Goal: Task Accomplishment & Management: Manage account settings

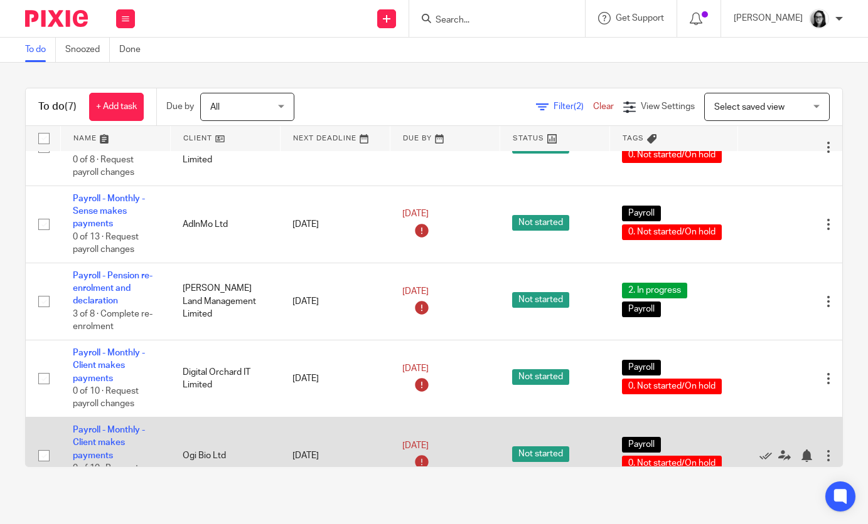
scroll to position [233, 0]
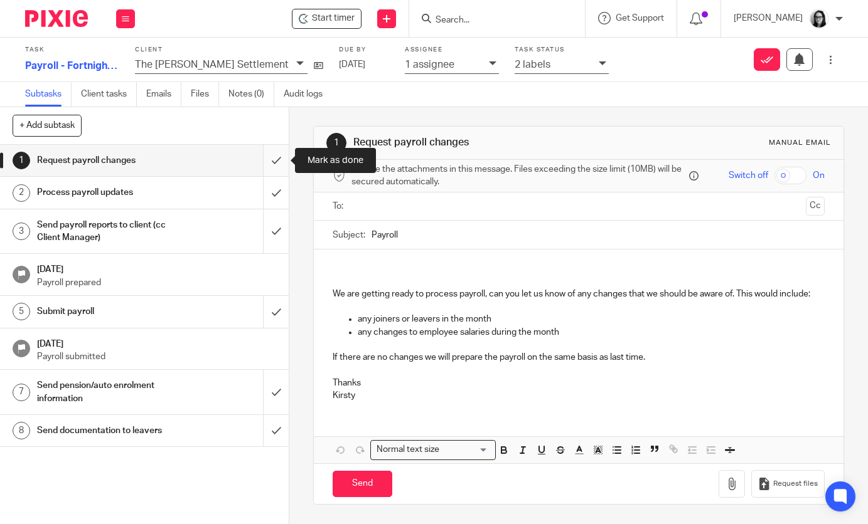
click at [272, 165] on input "submit" at bounding box center [144, 160] width 289 height 31
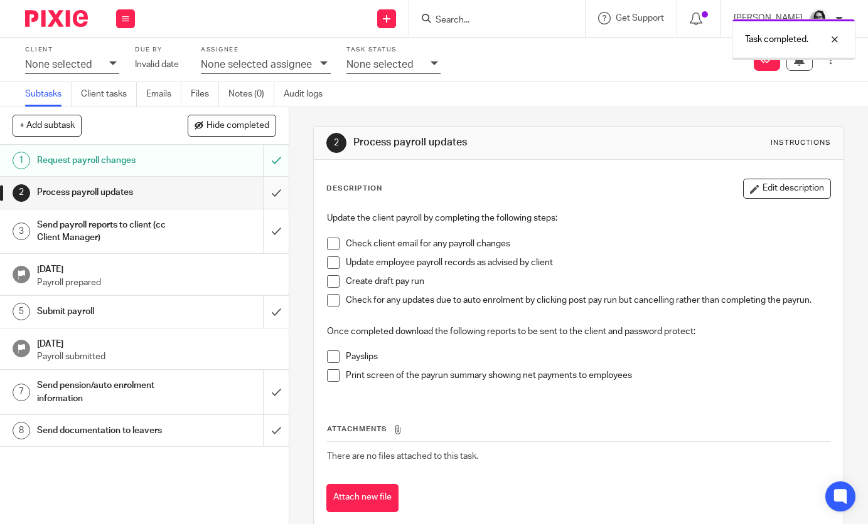
click at [275, 192] on input "submit" at bounding box center [144, 192] width 289 height 31
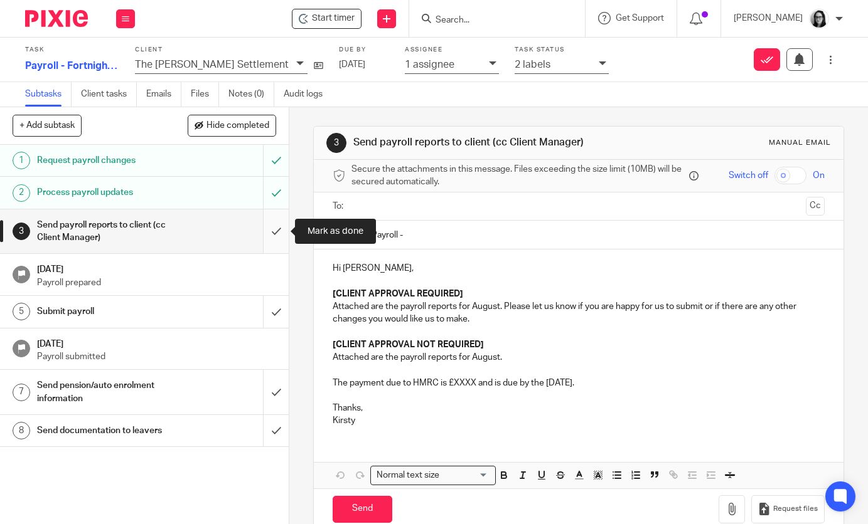
click at [276, 225] on input "submit" at bounding box center [144, 232] width 289 height 45
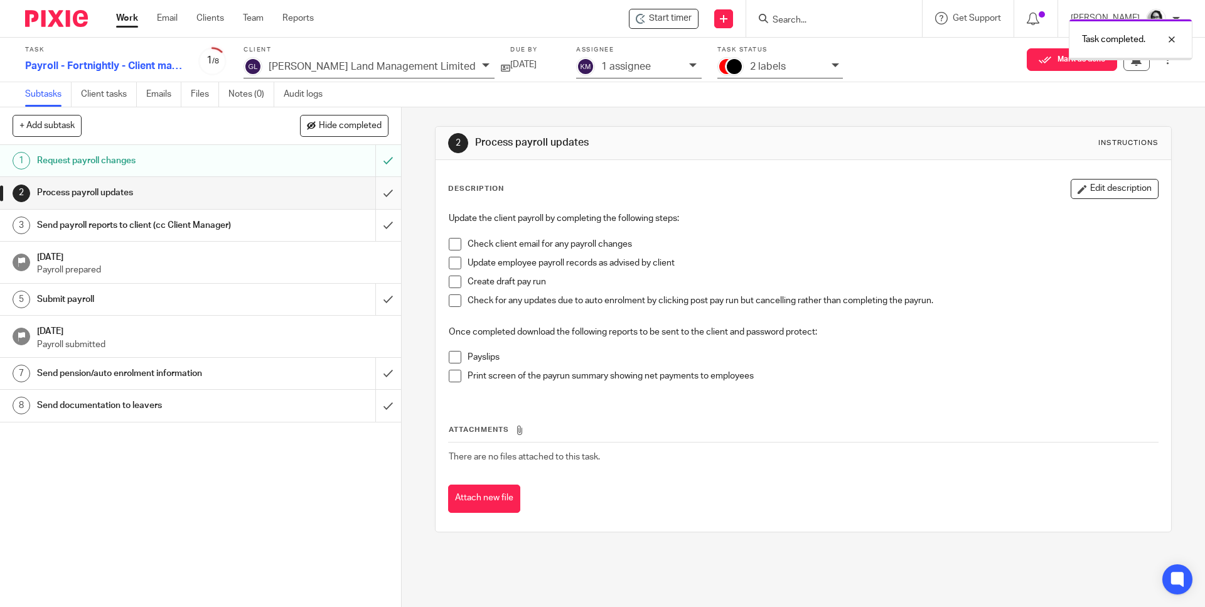
click at [388, 188] on input "submit" at bounding box center [200, 192] width 401 height 31
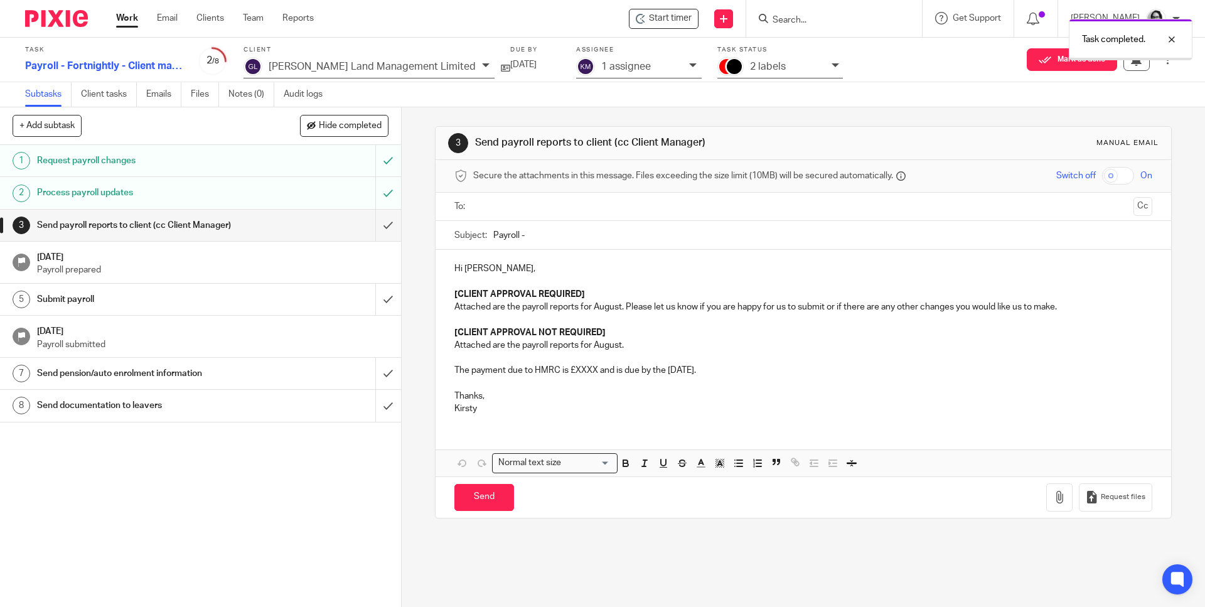
click at [385, 232] on input "submit" at bounding box center [200, 225] width 401 height 31
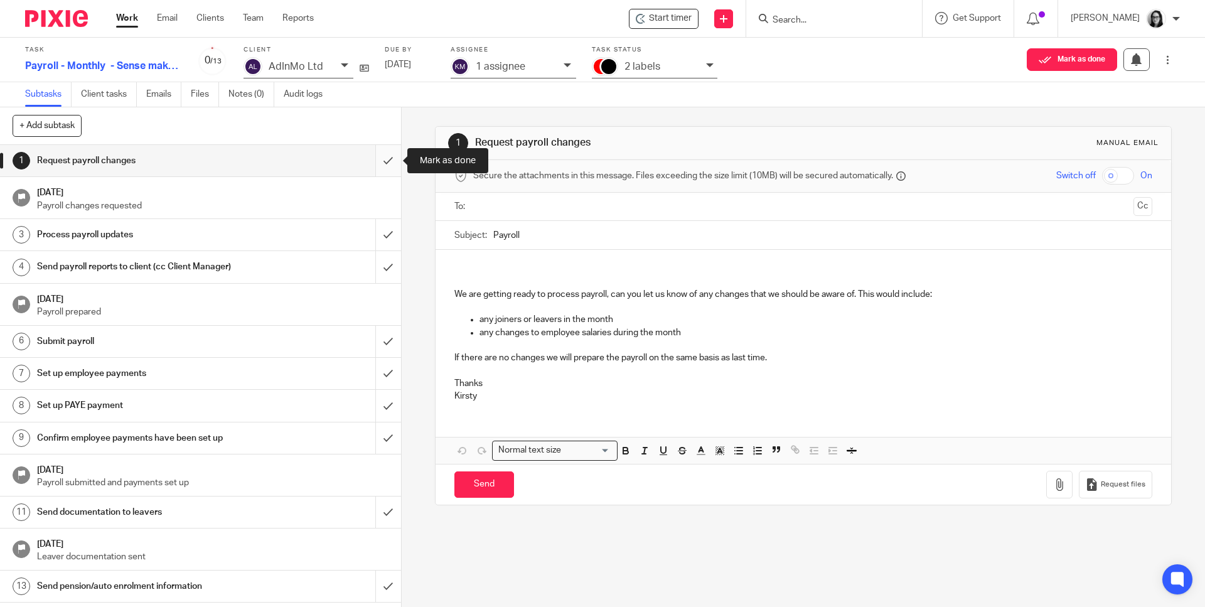
click at [385, 168] on input "submit" at bounding box center [200, 160] width 401 height 31
click at [705, 70] on div "2 labels" at bounding box center [654, 67] width 125 height 21
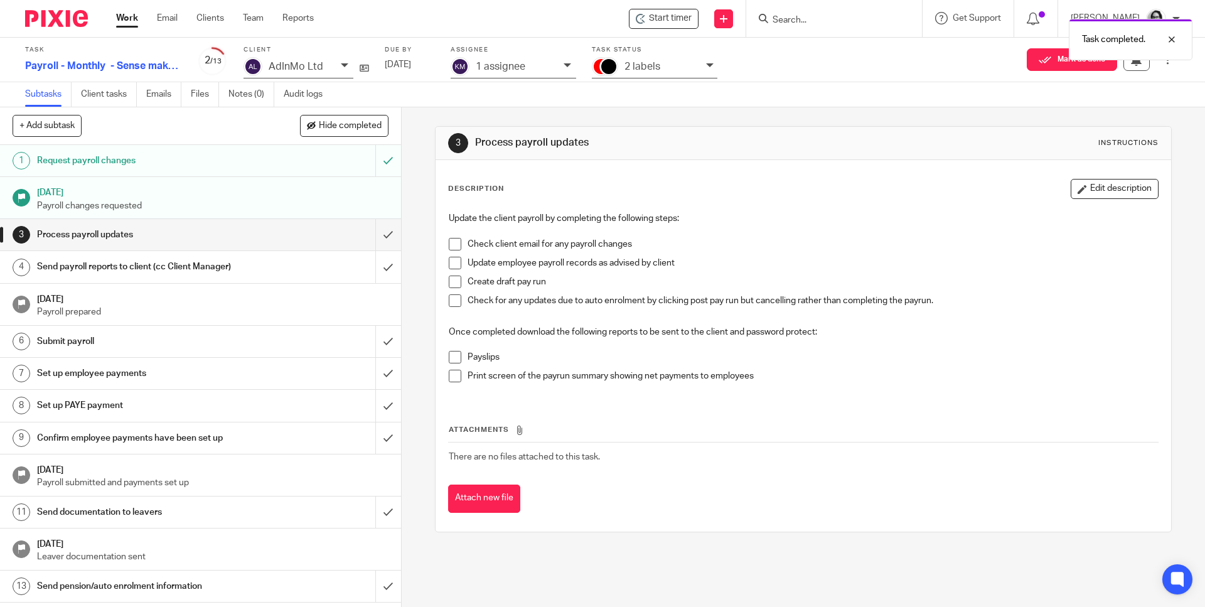
click at [711, 61] on icon at bounding box center [710, 65] width 8 height 8
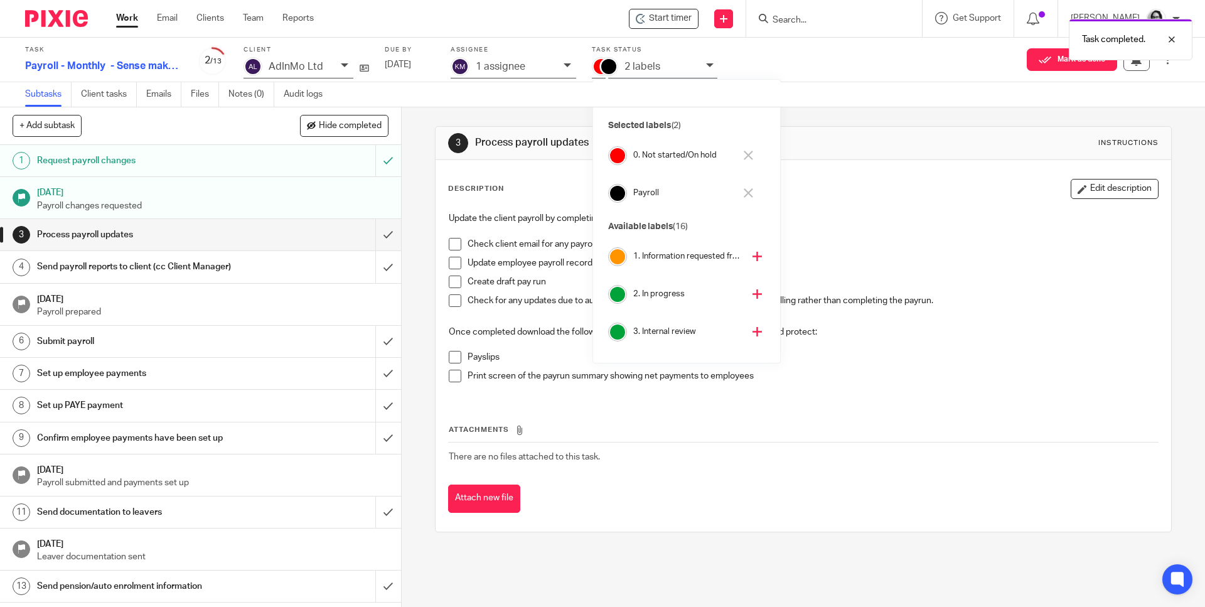
click at [754, 153] on button at bounding box center [748, 156] width 14 height 20
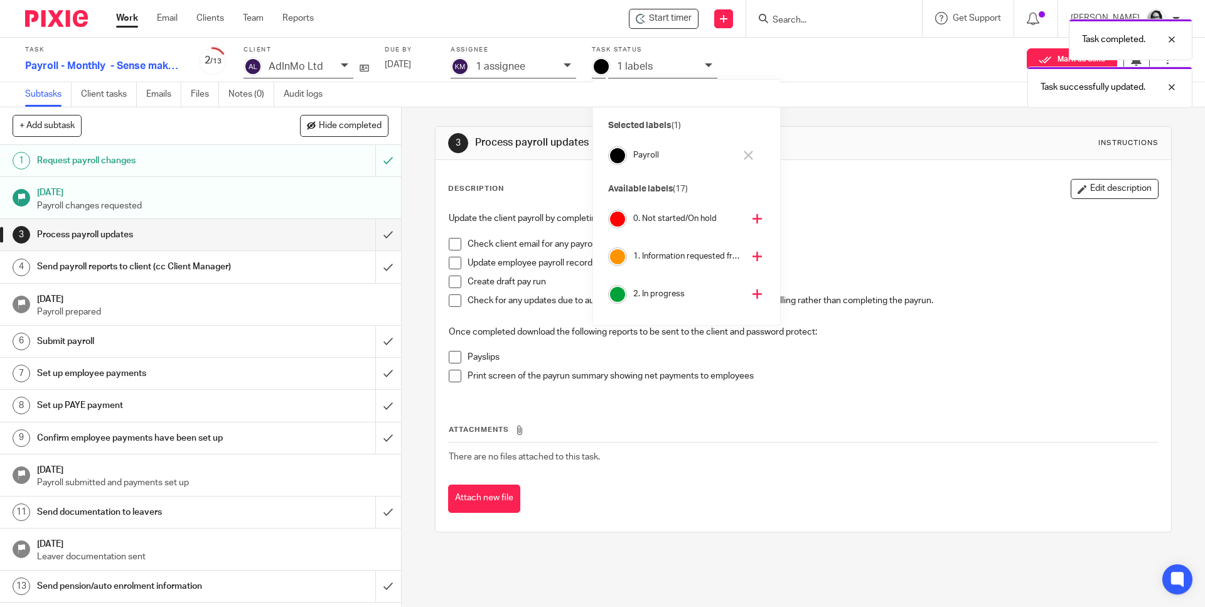
click at [752, 292] on icon at bounding box center [756, 293] width 9 height 9
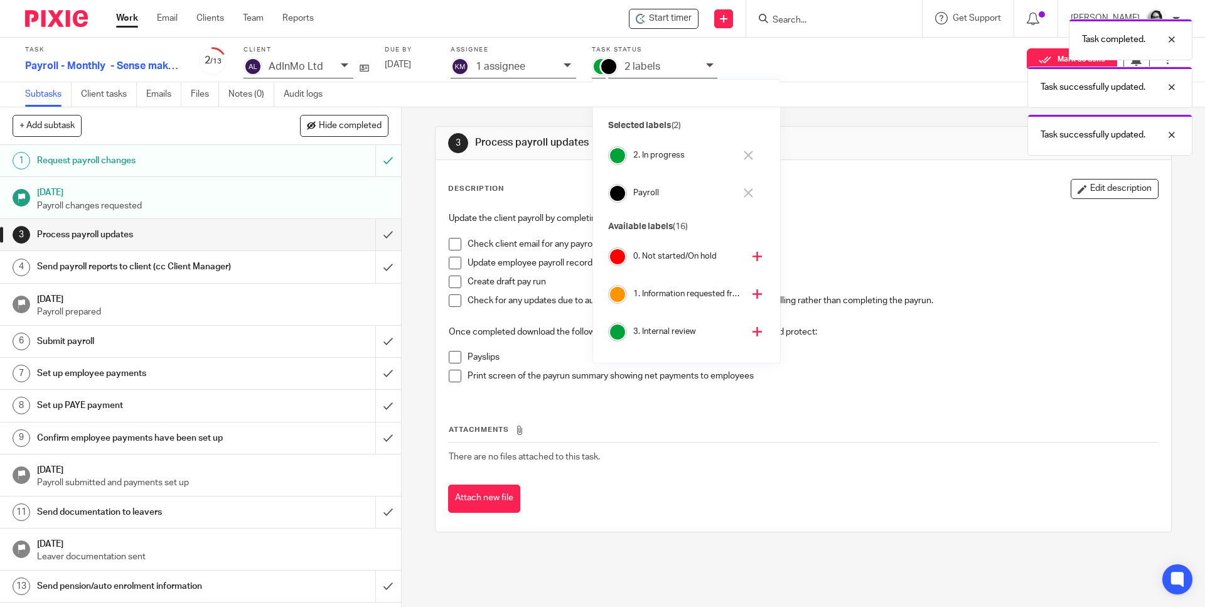
click at [417, 191] on div "3 Process payroll updates Instructions Description Edit description Update the …" at bounding box center [803, 356] width 803 height 499
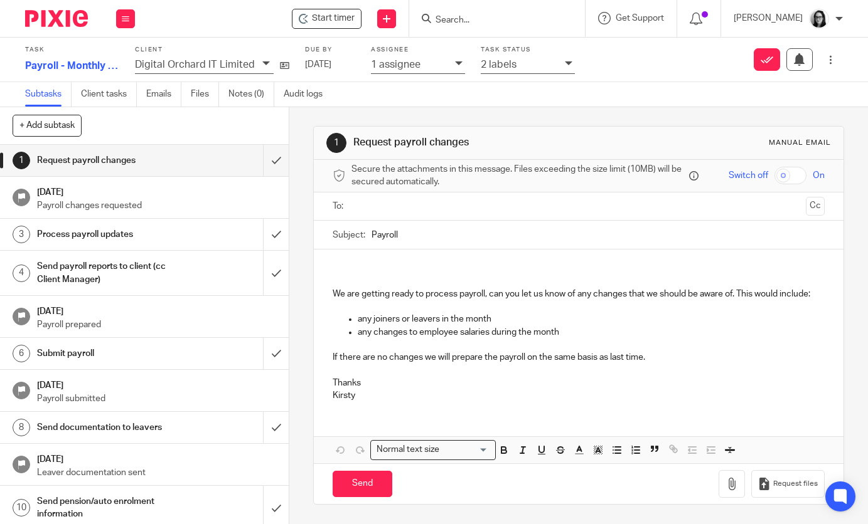
click at [422, 247] on input "Payroll" at bounding box center [597, 235] width 452 height 28
type input "Payroll - July"
click at [404, 270] on p at bounding box center [578, 268] width 491 height 13
click at [465, 206] on input "text" at bounding box center [578, 207] width 444 height 14
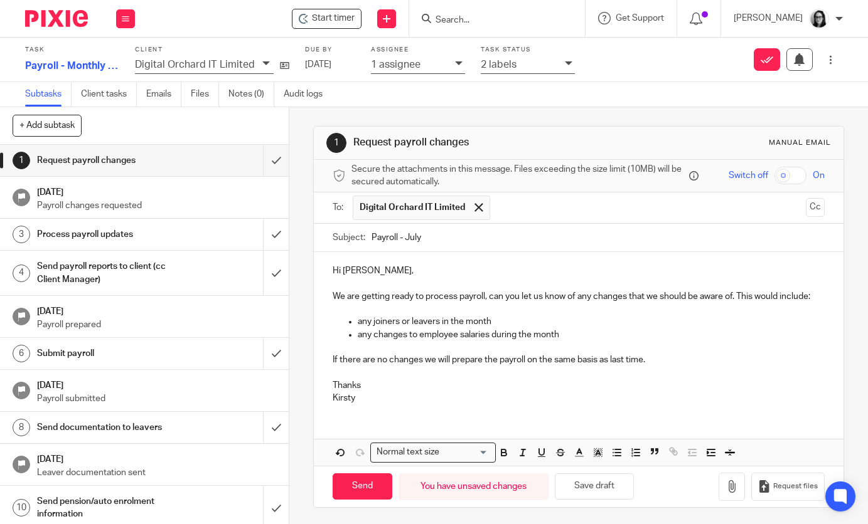
click at [388, 279] on p at bounding box center [578, 284] width 491 height 13
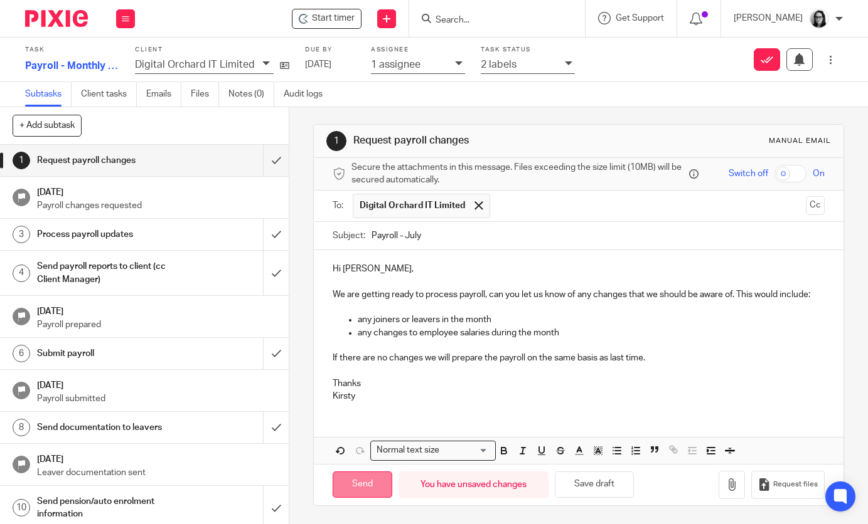
click at [365, 489] on input "Send" at bounding box center [363, 485] width 60 height 27
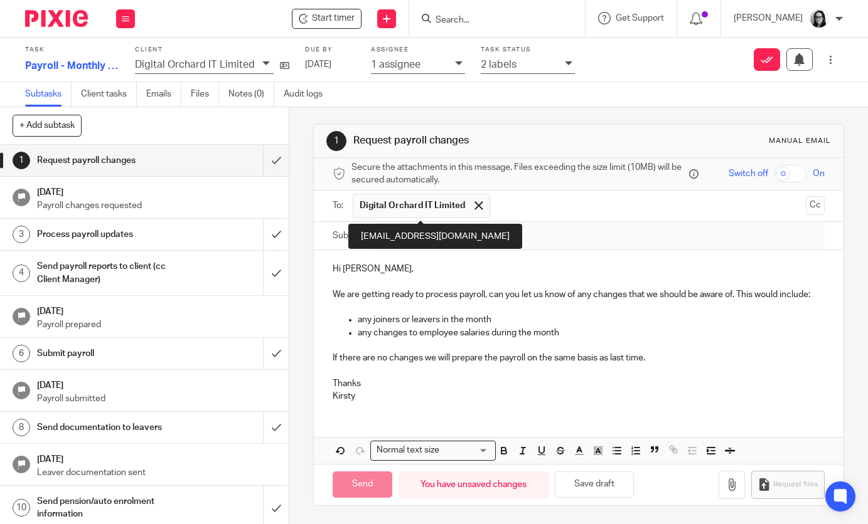
type input "Sent"
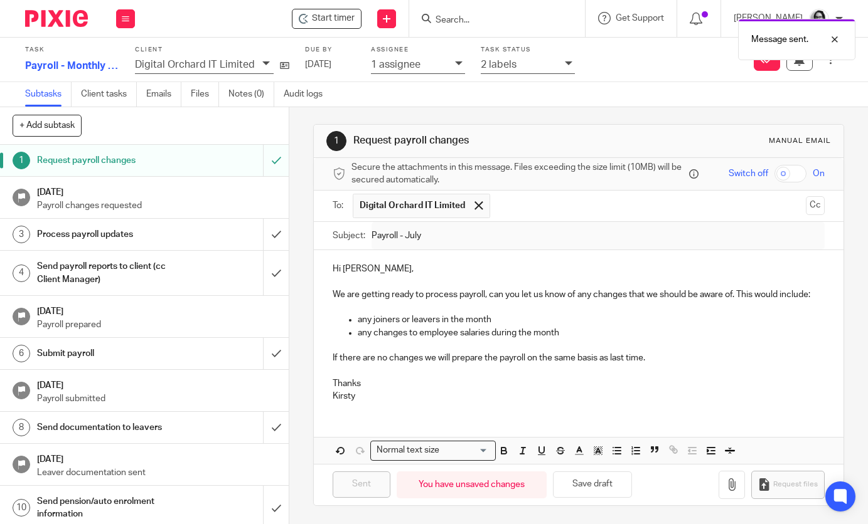
click at [565, 66] on icon at bounding box center [569, 64] width 8 height 8
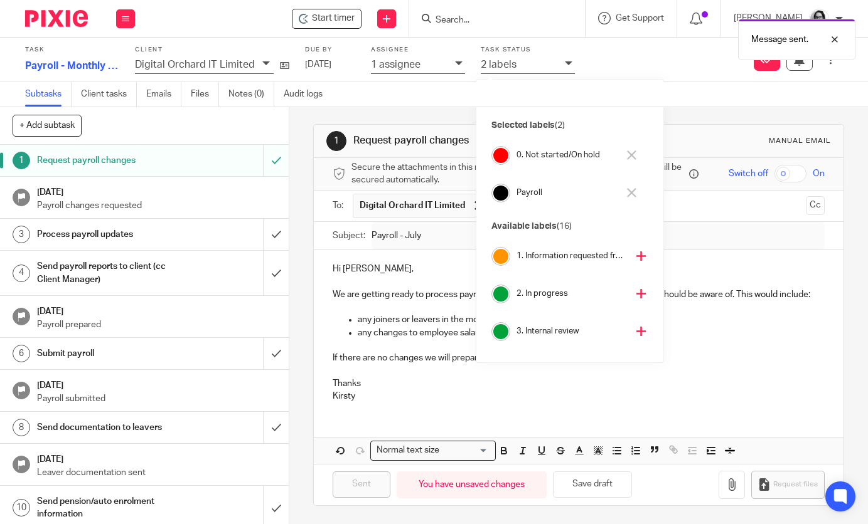
click at [631, 157] on icon at bounding box center [631, 155] width 9 height 9
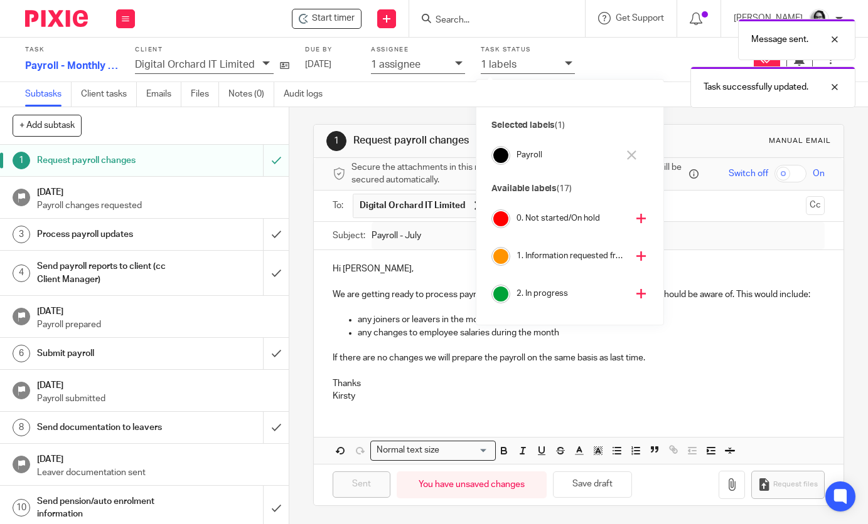
click at [634, 262] on button at bounding box center [641, 257] width 15 height 20
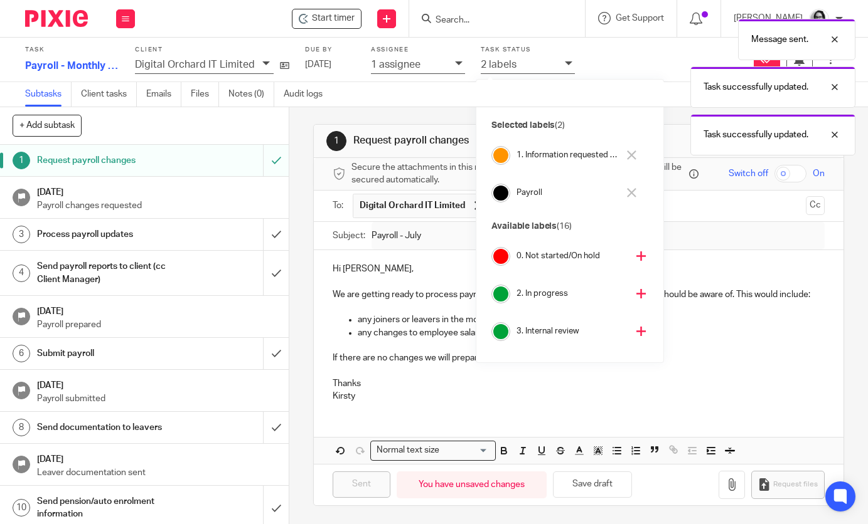
click at [636, 293] on icon at bounding box center [640, 293] width 9 height 9
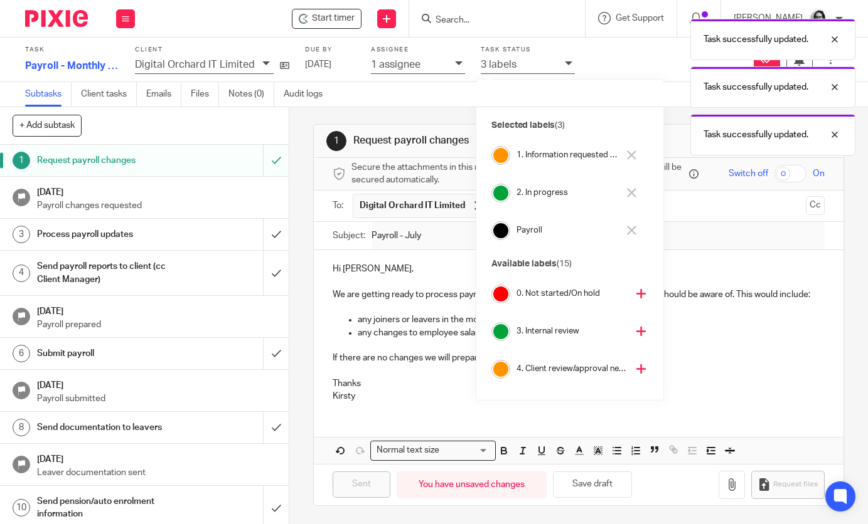
click at [303, 221] on div "1 Request payroll changes Manual email Secure the attachments in this message. …" at bounding box center [578, 315] width 578 height 417
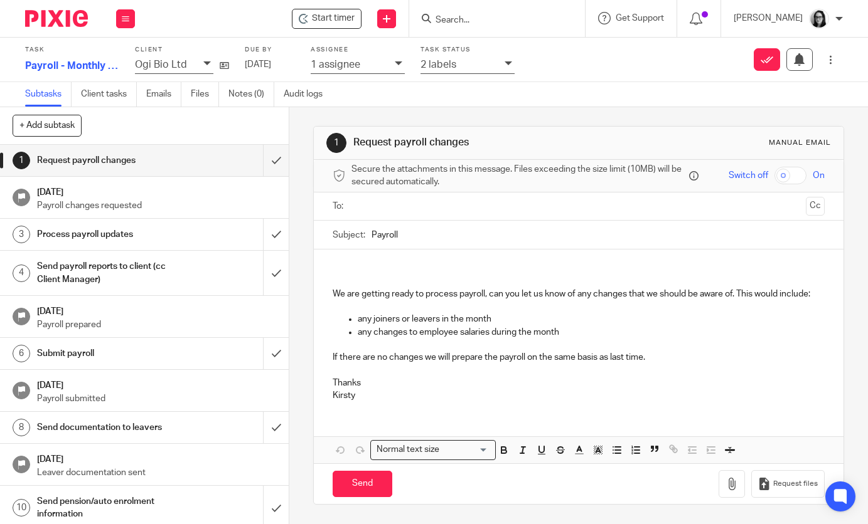
click at [385, 214] on input "text" at bounding box center [578, 207] width 444 height 14
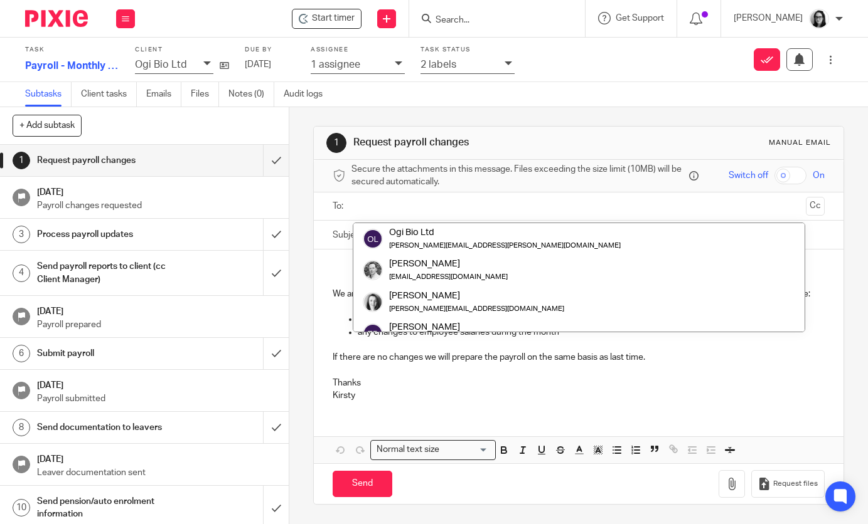
click at [311, 256] on div "1 Request payroll changes Manual email Secure the attachments in this message. …" at bounding box center [578, 315] width 578 height 417
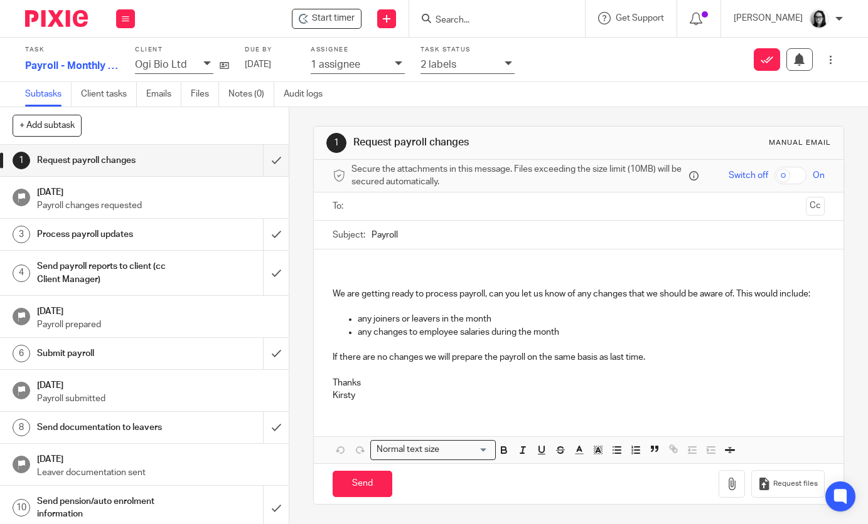
click at [423, 240] on input "Payroll" at bounding box center [597, 235] width 452 height 28
type input "Payroll - July"
click at [373, 270] on p at bounding box center [578, 268] width 491 height 13
click at [402, 210] on input "text" at bounding box center [578, 207] width 444 height 14
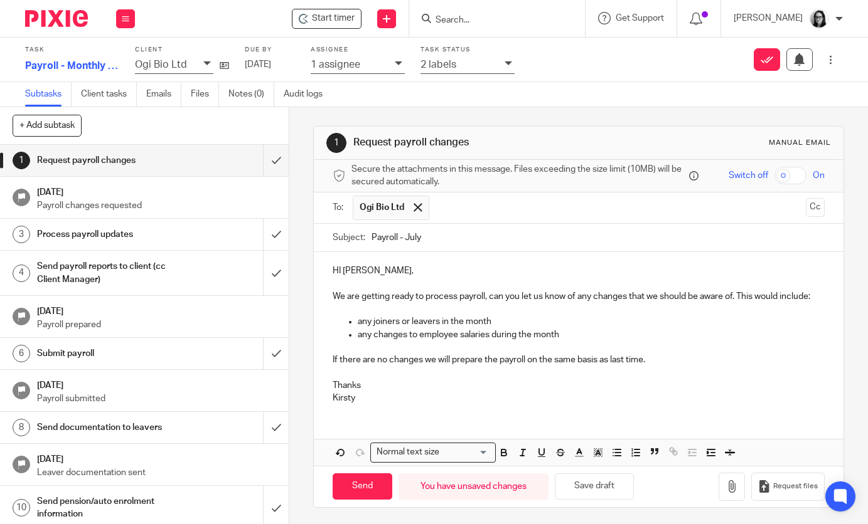
scroll to position [2, 0]
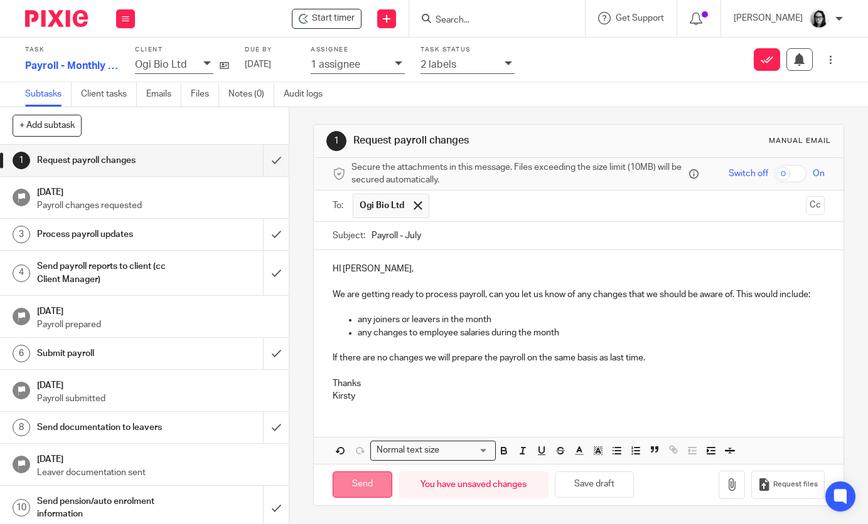
click at [361, 491] on input "Send" at bounding box center [363, 485] width 60 height 27
type input "Sent"
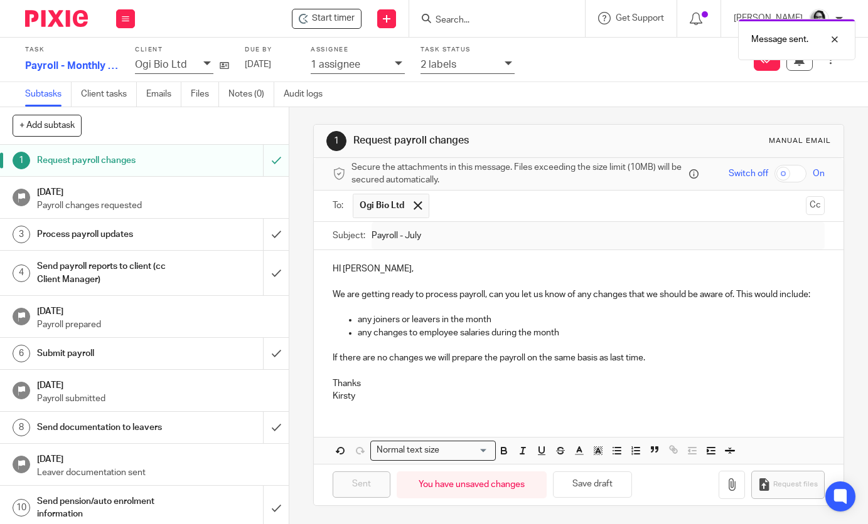
click at [509, 63] on icon at bounding box center [508, 64] width 8 height 8
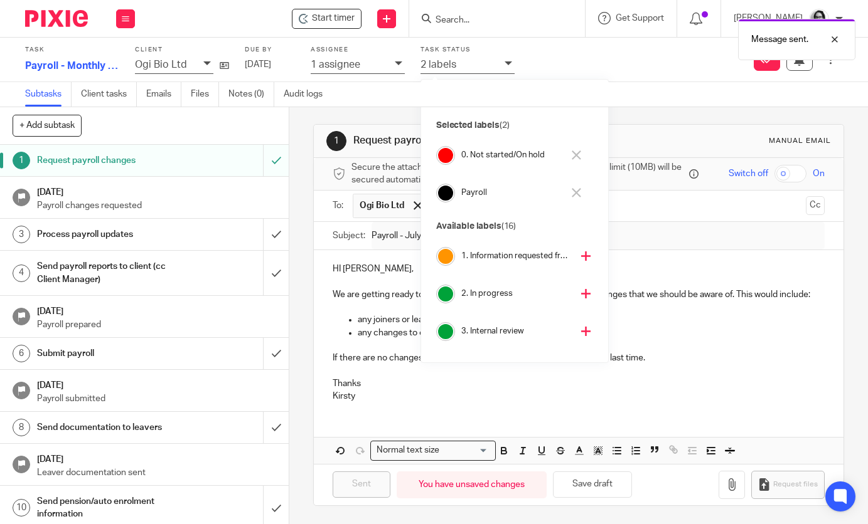
click at [579, 152] on icon at bounding box center [576, 155] width 9 height 9
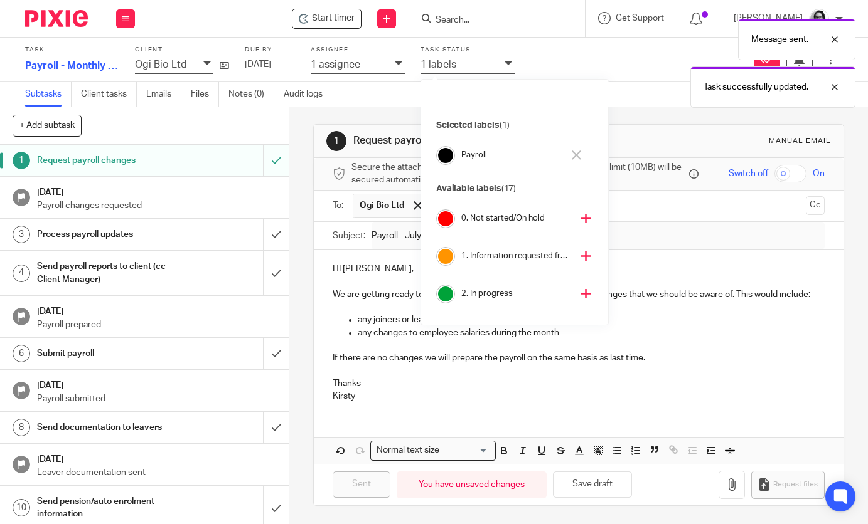
click at [581, 293] on icon at bounding box center [585, 293] width 9 height 9
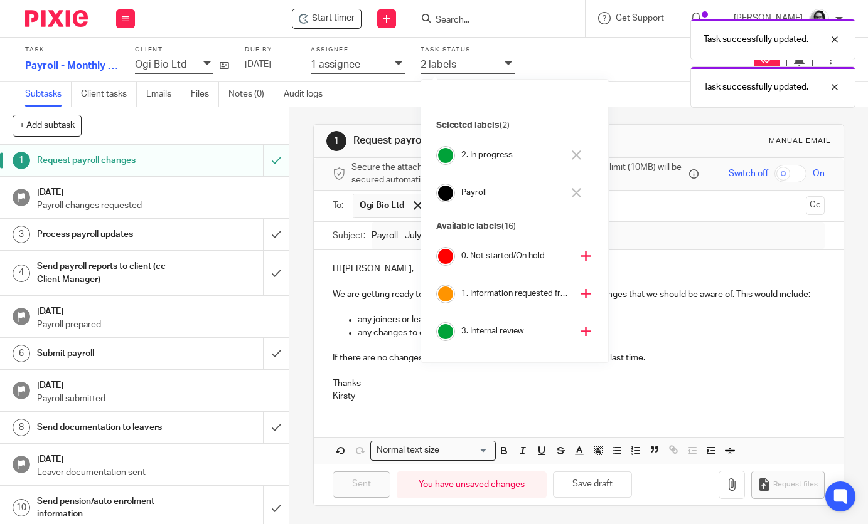
click at [581, 293] on icon at bounding box center [585, 293] width 9 height 9
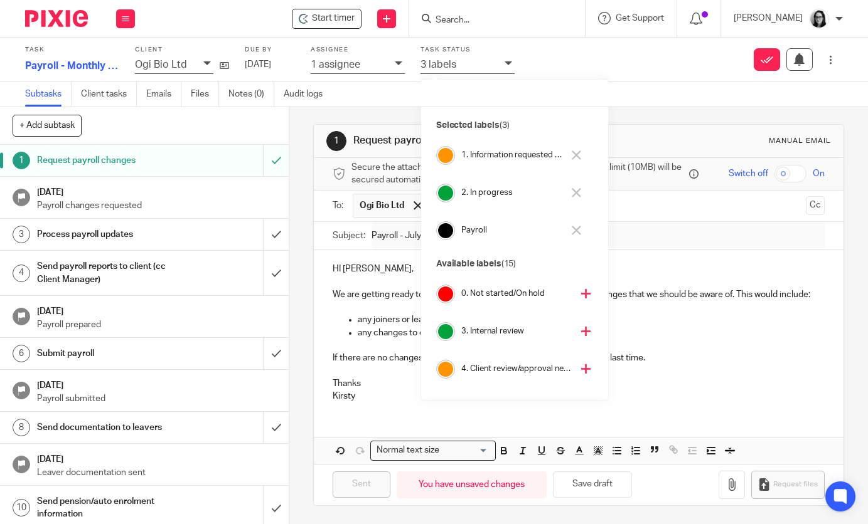
click at [621, 118] on div "1 Request payroll changes Manual email Secure the attachments in this message. …" at bounding box center [578, 315] width 530 height 420
